Goal: Task Accomplishment & Management: Complete application form

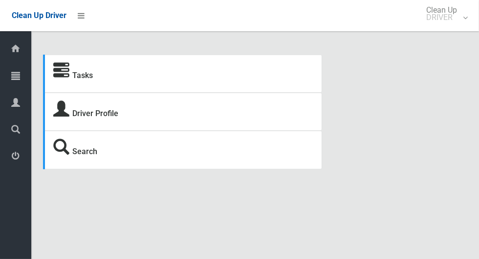
click at [12, 77] on icon at bounding box center [15, 76] width 9 height 20
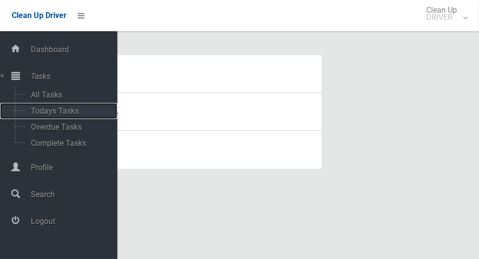
click at [36, 114] on span "Todays Tasks" at bounding box center [68, 110] width 81 height 9
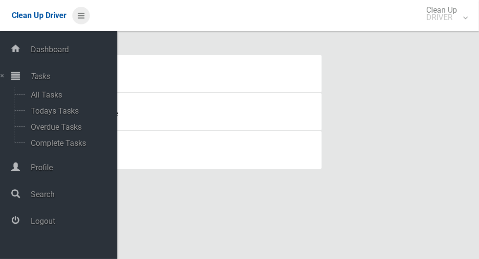
click at [82, 18] on icon at bounding box center [81, 15] width 7 height 17
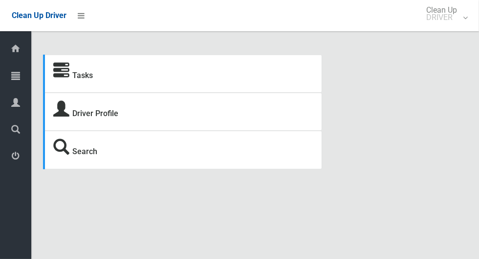
click at [12, 109] on icon at bounding box center [15, 103] width 9 height 20
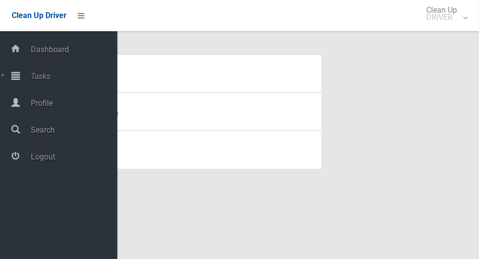
click at [31, 162] on span "Logout" at bounding box center [72, 156] width 89 height 9
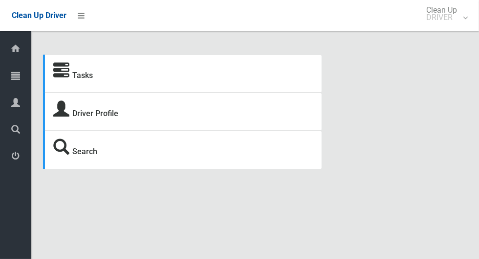
click at [17, 72] on icon at bounding box center [15, 76] width 9 height 20
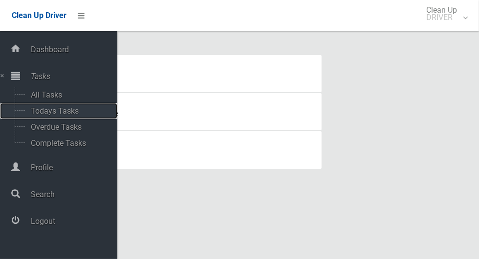
click at [44, 116] on span "Todays Tasks" at bounding box center [68, 110] width 81 height 9
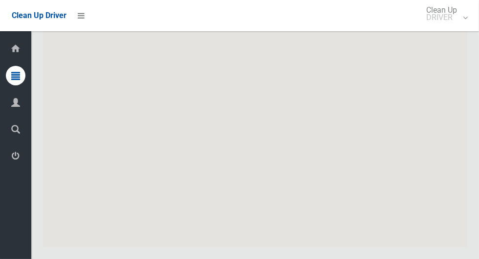
scroll to position [5307, 0]
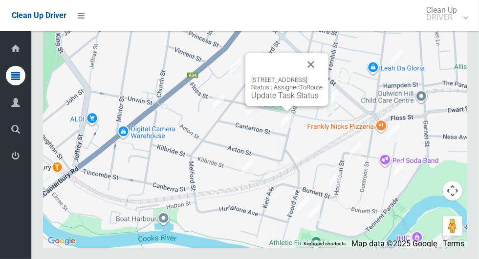
click at [322, 76] on button "Close" at bounding box center [310, 64] width 23 height 23
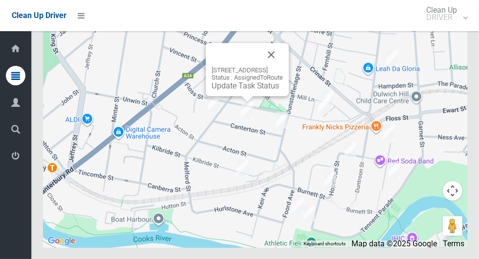
click at [283, 66] on button "Close" at bounding box center [270, 54] width 23 height 23
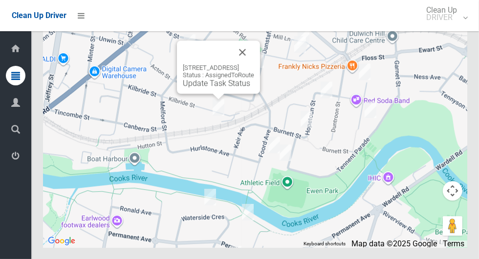
click at [254, 64] on button "Close" at bounding box center [241, 52] width 23 height 23
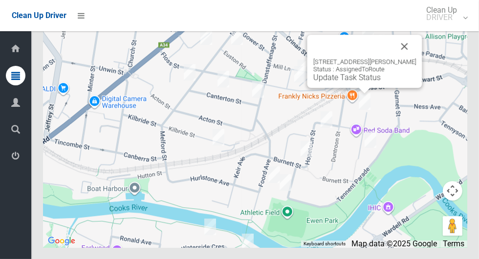
click at [416, 82] on div "12 Starkey Street, HURLSTONE PARK NSW 2193 Status : AssignedToRoute Update Task…" at bounding box center [364, 70] width 103 height 24
click at [415, 58] on button "Close" at bounding box center [404, 46] width 23 height 23
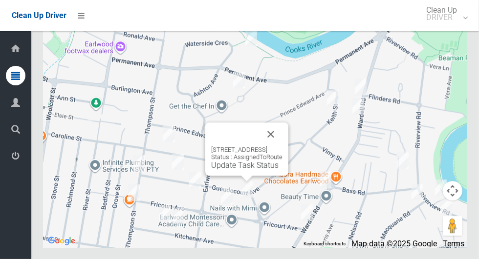
click at [282, 146] on button "Close" at bounding box center [270, 134] width 23 height 23
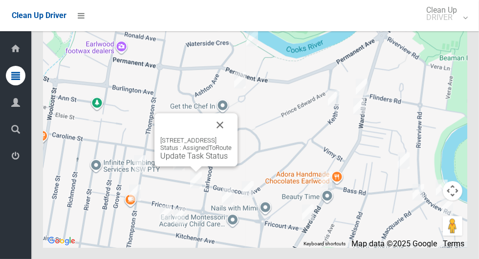
click at [231, 137] on button "Close" at bounding box center [219, 124] width 23 height 23
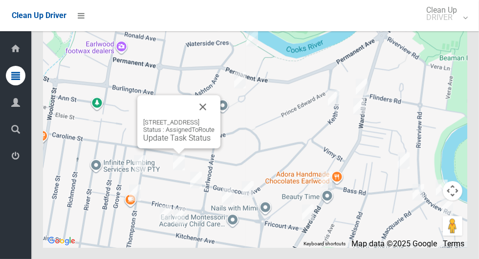
click at [214, 119] on button "Close" at bounding box center [202, 106] width 23 height 23
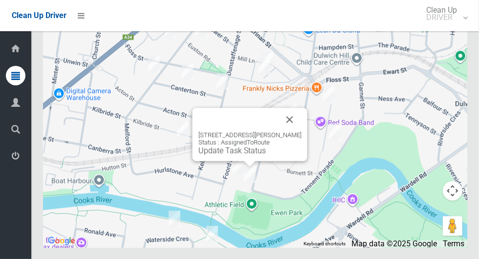
click at [301, 131] on button "Close" at bounding box center [289, 119] width 23 height 23
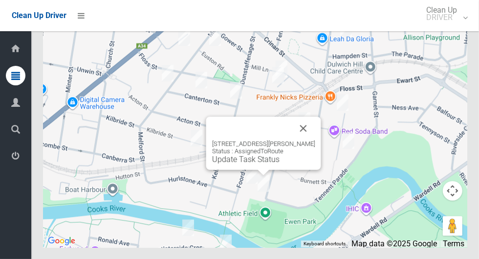
click at [315, 140] on button "Close" at bounding box center [303, 128] width 23 height 23
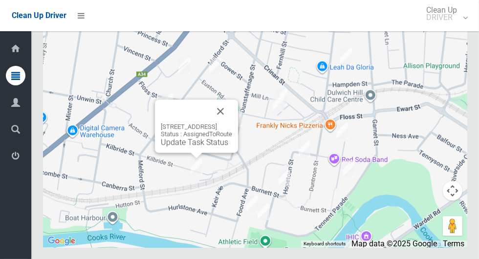
click at [232, 123] on button "Close" at bounding box center [219, 111] width 23 height 23
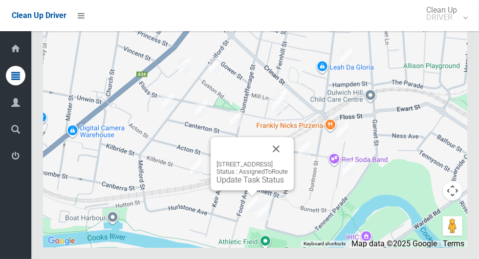
click at [288, 161] on button "Close" at bounding box center [275, 148] width 23 height 23
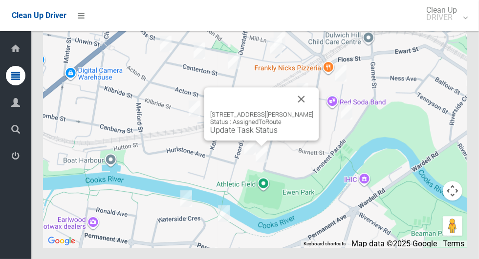
click at [313, 111] on button "Close" at bounding box center [301, 98] width 23 height 23
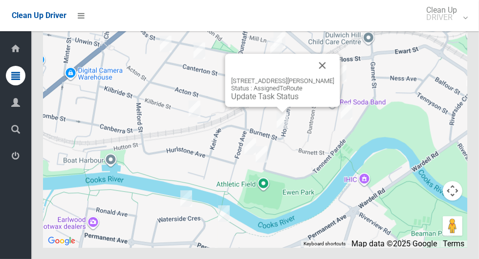
click at [334, 77] on button "Close" at bounding box center [322, 65] width 23 height 23
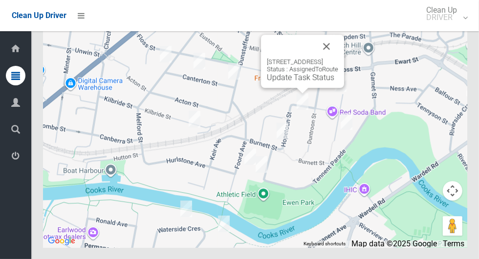
click at [338, 58] on button "Close" at bounding box center [325, 46] width 23 height 23
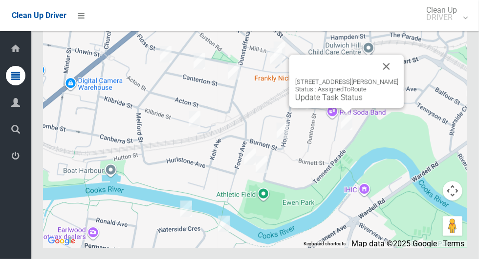
click at [398, 78] on button "Close" at bounding box center [386, 66] width 23 height 23
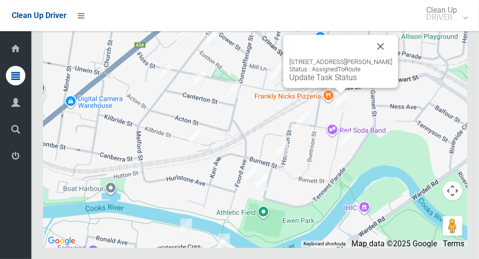
click at [291, 55] on div "12 Starkey Street, HURLSTONE PARK NSW 2193 Status : AssignedToRoute Update Task…" at bounding box center [255, 125] width 424 height 244
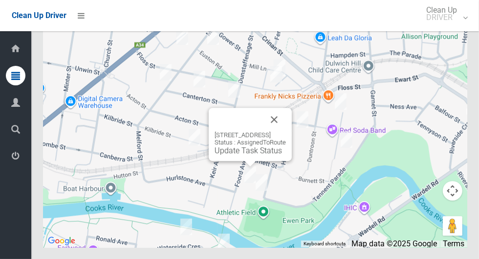
click at [225, 155] on link "Update Task Status" at bounding box center [247, 150] width 67 height 9
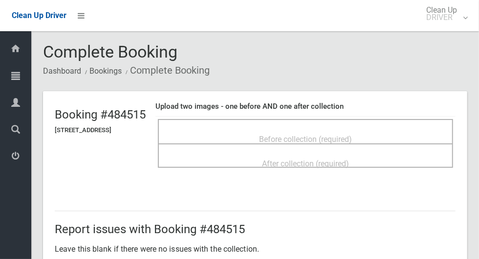
click at [352, 139] on span "Before collection (required)" at bounding box center [305, 139] width 93 height 9
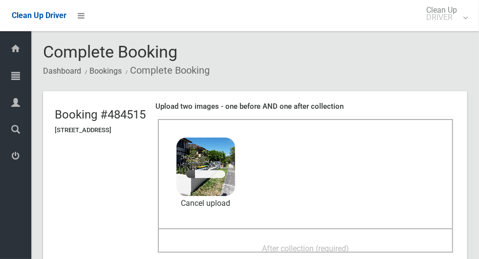
click at [349, 252] on span "After collection (required)" at bounding box center [305, 248] width 87 height 9
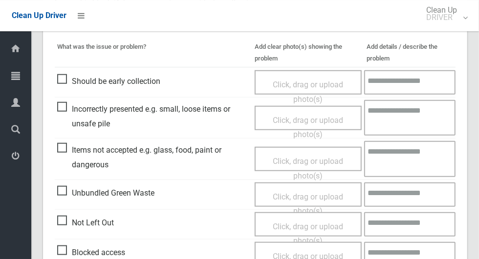
scroll to position [504, 0]
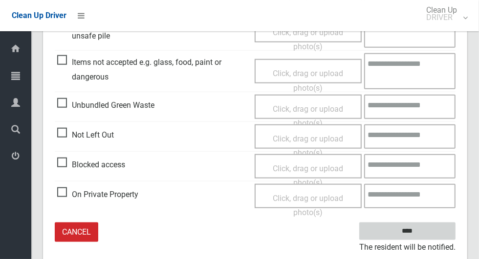
click at [440, 235] on input "****" at bounding box center [407, 232] width 96 height 18
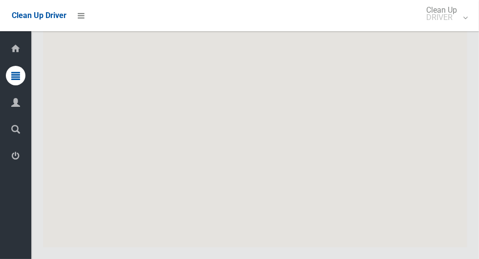
scroll to position [5307, 0]
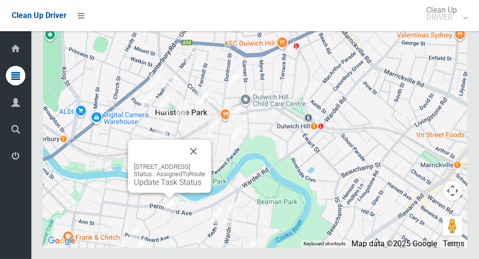
click at [205, 163] on button "Close" at bounding box center [193, 151] width 23 height 23
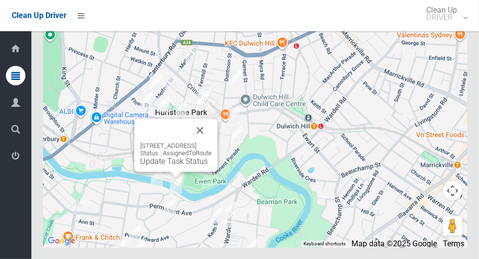
click at [211, 142] on button "Close" at bounding box center [199, 130] width 23 height 23
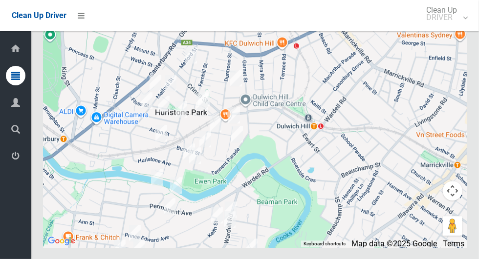
click at [237, 146] on img at bounding box center [237, 134] width 20 height 24
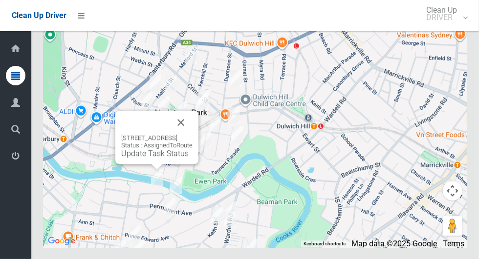
click at [192, 134] on button "Close" at bounding box center [180, 122] width 23 height 23
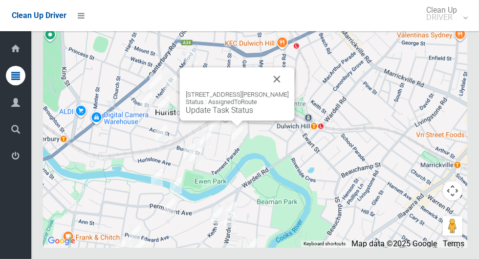
click at [289, 91] on button "Close" at bounding box center [276, 78] width 23 height 23
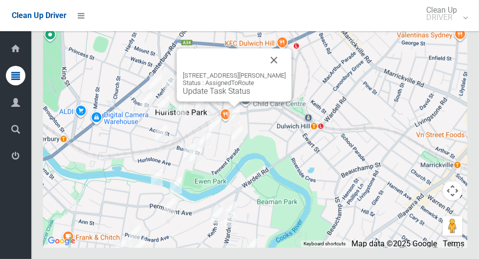
click at [286, 72] on button "Close" at bounding box center [273, 59] width 23 height 23
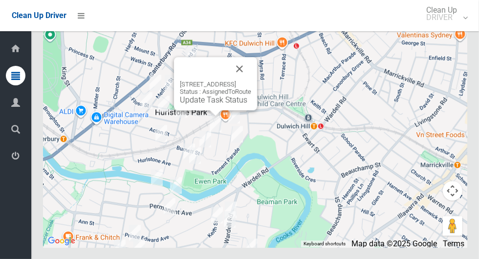
click at [251, 81] on button "Close" at bounding box center [239, 68] width 23 height 23
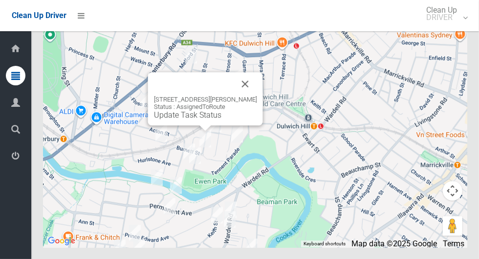
click at [255, 96] on button "Close" at bounding box center [244, 83] width 23 height 23
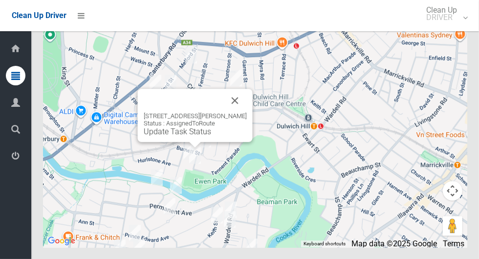
click at [150, 136] on link "Update Task Status" at bounding box center [177, 131] width 67 height 9
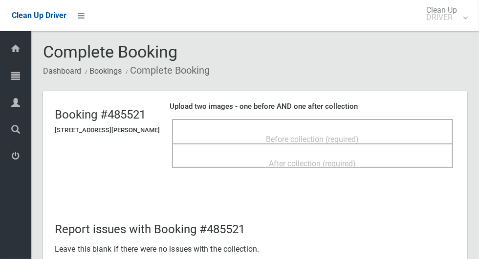
click at [346, 135] on span "Before collection (required)" at bounding box center [312, 139] width 93 height 9
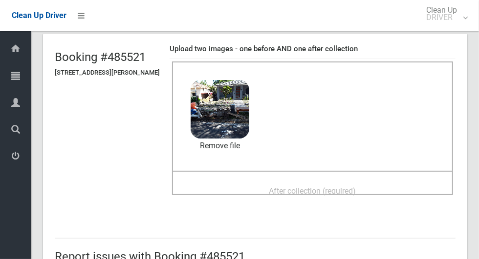
scroll to position [58, 0]
click at [309, 187] on span "After collection (required)" at bounding box center [312, 191] width 87 height 9
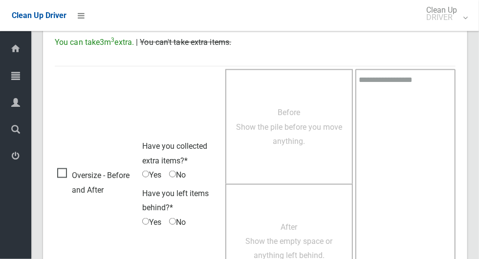
scroll to position [799, 0]
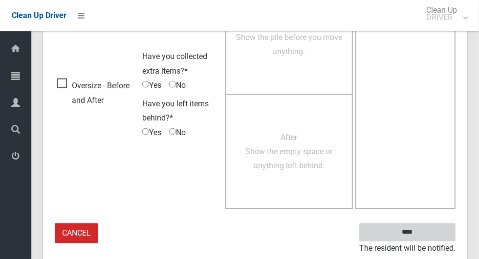
click at [413, 231] on input "****" at bounding box center [407, 232] width 96 height 18
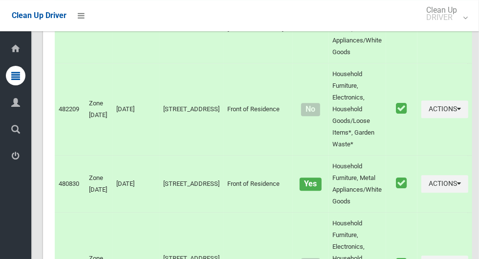
scroll to position [3269, 0]
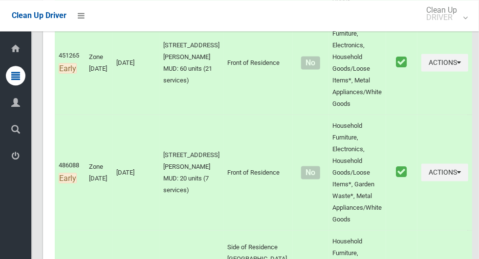
scroll to position [5307, 0]
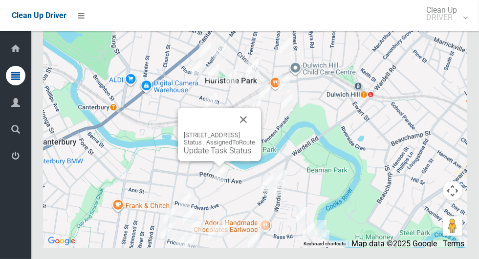
click at [255, 131] on button "Close" at bounding box center [242, 119] width 23 height 23
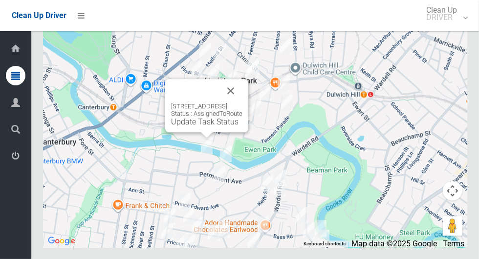
click at [242, 103] on button "Close" at bounding box center [230, 90] width 23 height 23
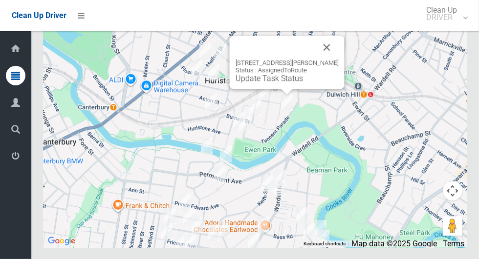
click at [338, 59] on button "Close" at bounding box center [326, 47] width 23 height 23
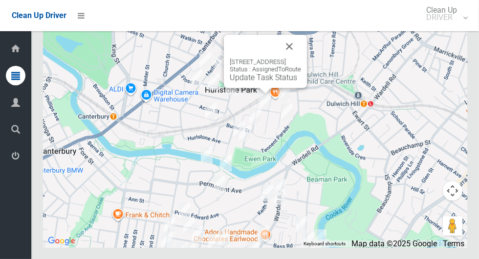
click at [301, 58] on button "Close" at bounding box center [288, 46] width 23 height 23
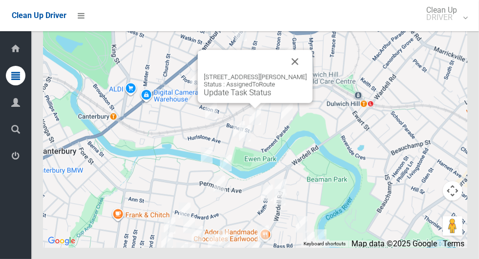
click at [250, 97] on link "Update Task Status" at bounding box center [237, 92] width 67 height 9
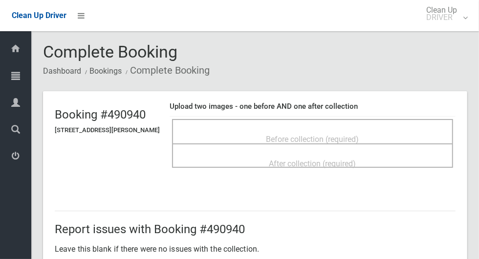
click at [351, 135] on span "Before collection (required)" at bounding box center [312, 139] width 93 height 9
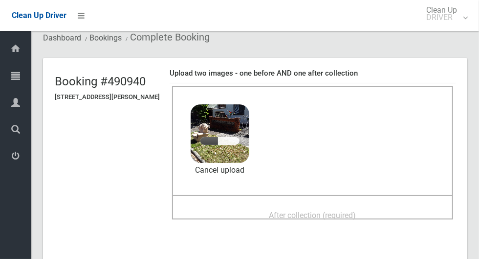
scroll to position [34, 0]
click at [349, 210] on span "After collection (required)" at bounding box center [312, 214] width 87 height 9
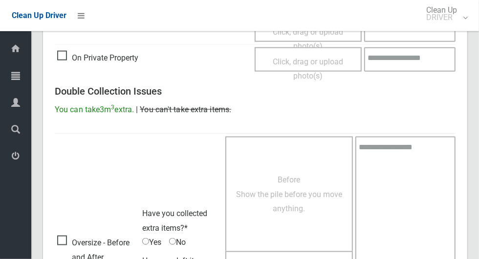
scroll to position [799, 0]
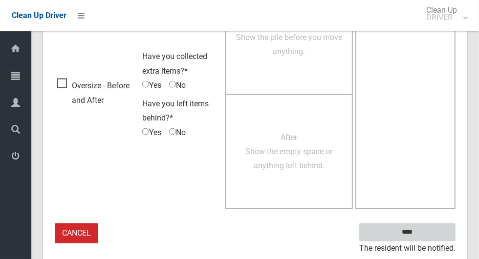
click at [424, 236] on input "****" at bounding box center [407, 232] width 96 height 18
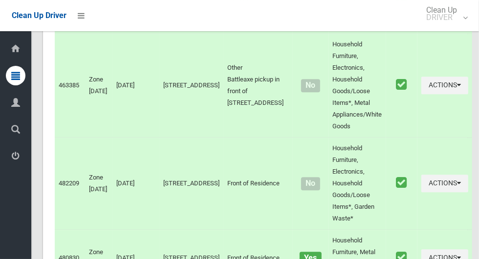
scroll to position [5307, 0]
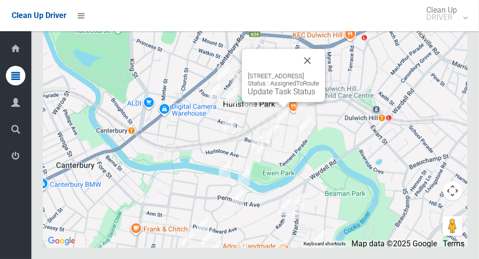
click at [274, 96] on link "Update Task Status" at bounding box center [281, 91] width 67 height 9
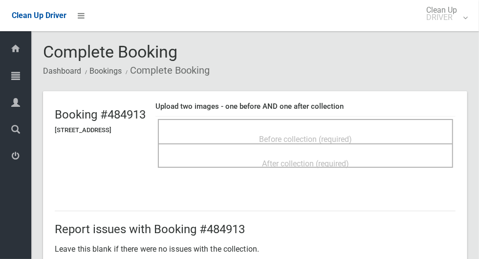
click at [303, 135] on span "Before collection (required)" at bounding box center [305, 139] width 93 height 9
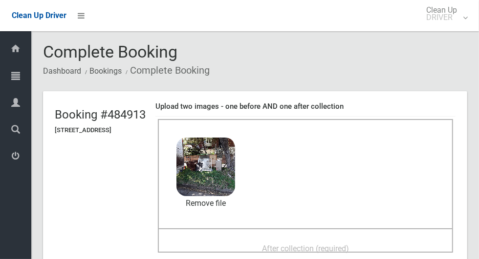
click at [323, 244] on span "After collection (required)" at bounding box center [305, 248] width 87 height 9
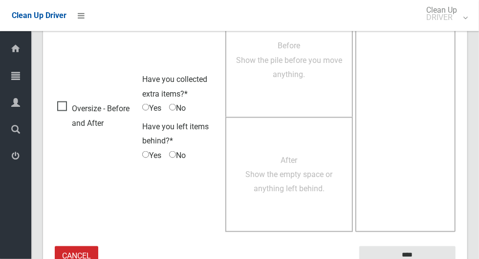
scroll to position [799, 0]
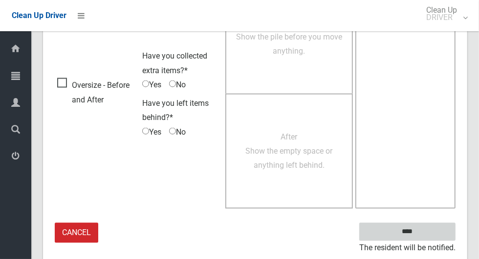
click at [410, 228] on input "****" at bounding box center [407, 232] width 96 height 18
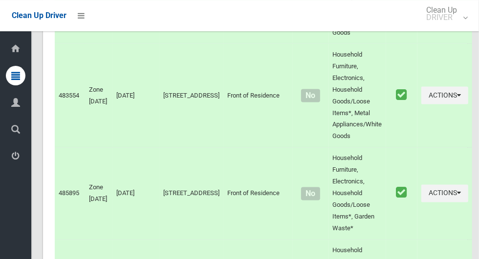
scroll to position [5307, 0]
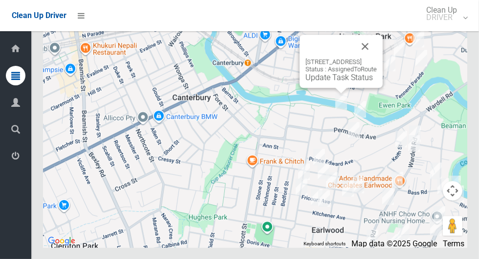
click at [376, 58] on button "Close" at bounding box center [364, 46] width 23 height 23
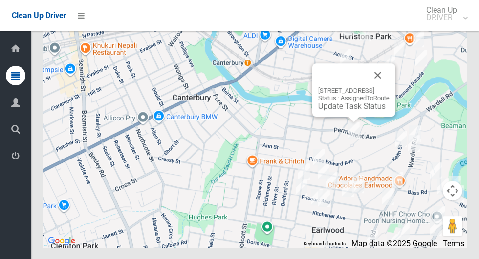
click at [389, 87] on button "Close" at bounding box center [377, 74] width 23 height 23
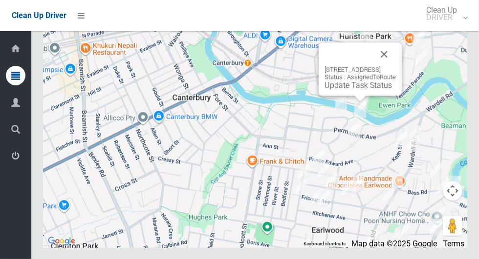
click at [396, 66] on button "Close" at bounding box center [383, 53] width 23 height 23
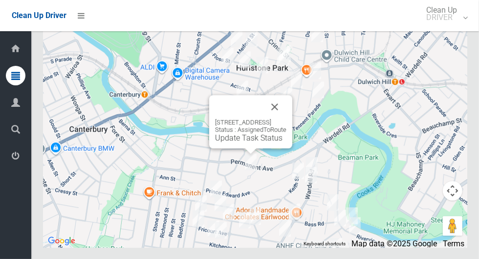
click at [286, 119] on button "Close" at bounding box center [274, 106] width 23 height 23
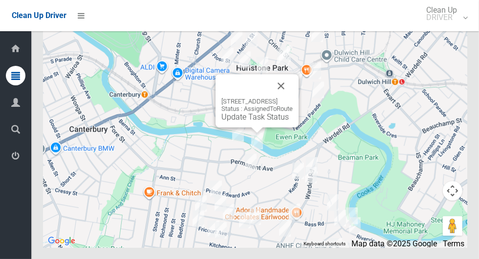
click at [312, 83] on img at bounding box center [315, 71] width 20 height 24
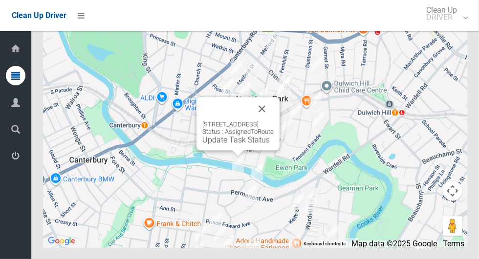
click at [273, 121] on button "Close" at bounding box center [261, 108] width 23 height 23
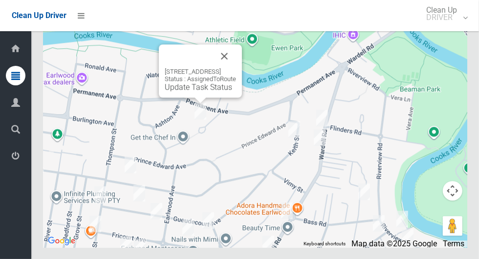
click at [208, 92] on link "Update Task Status" at bounding box center [198, 87] width 67 height 9
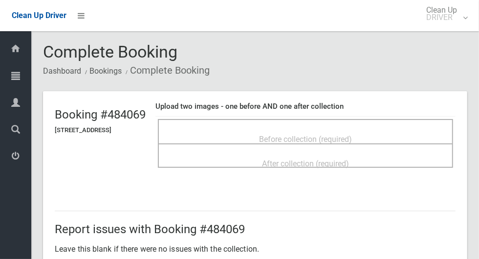
click at [378, 138] on div "Before collection (required)" at bounding box center [304, 139] width 273 height 18
click at [352, 135] on span "Before collection (required)" at bounding box center [305, 139] width 93 height 9
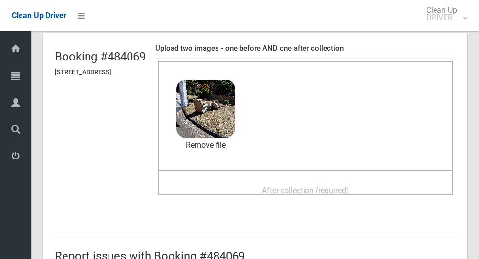
scroll to position [59, 0]
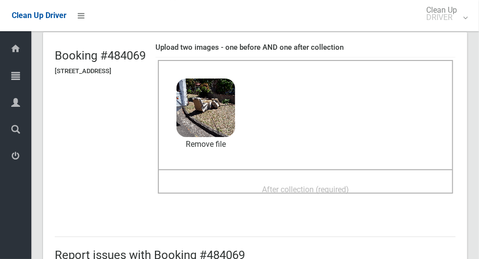
click at [349, 185] on span "After collection (required)" at bounding box center [305, 189] width 87 height 9
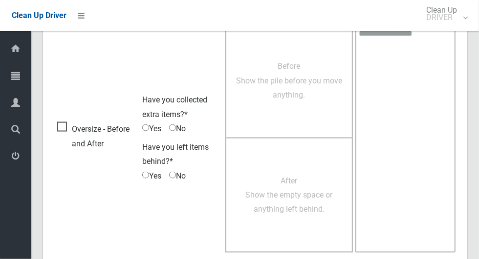
scroll to position [799, 0]
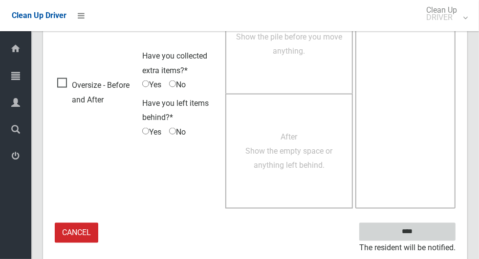
click at [424, 236] on input "****" at bounding box center [407, 232] width 96 height 18
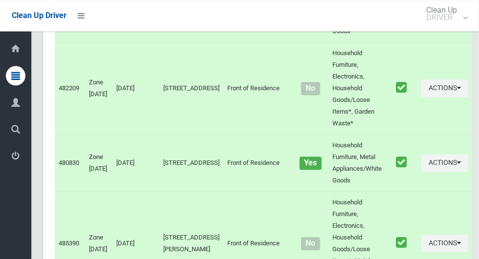
scroll to position [5307, 0]
